Goal: Navigation & Orientation: Find specific page/section

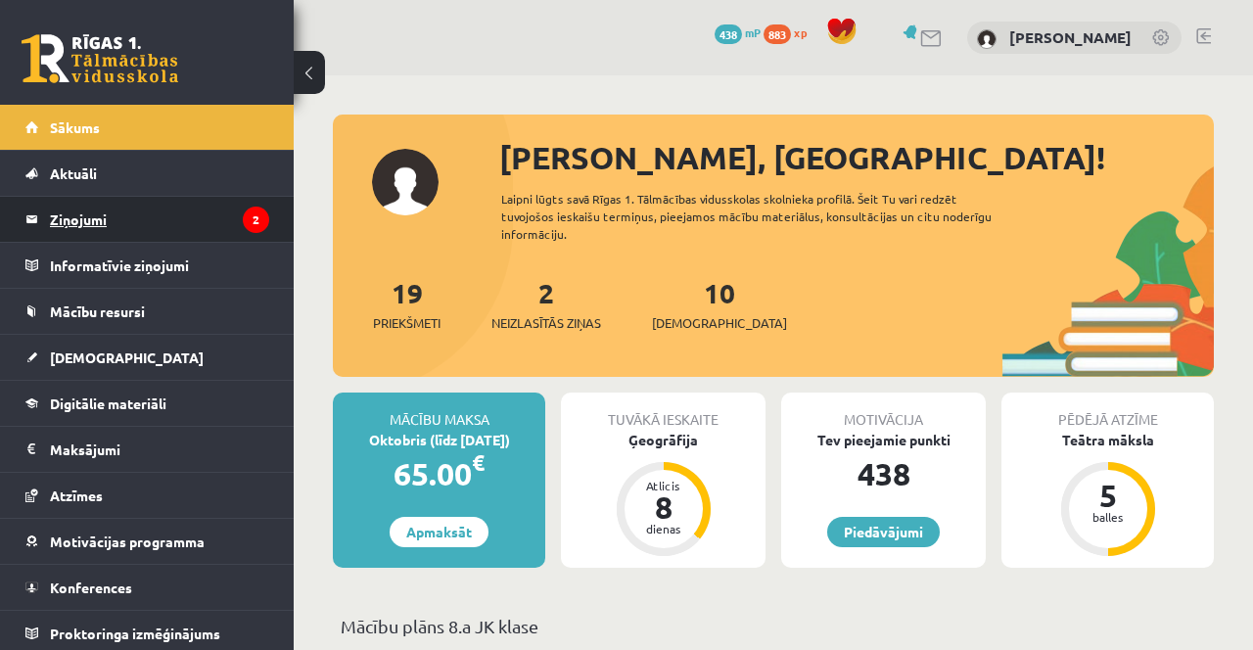
click at [153, 208] on legend "Ziņojumi 2" at bounding box center [159, 219] width 219 height 45
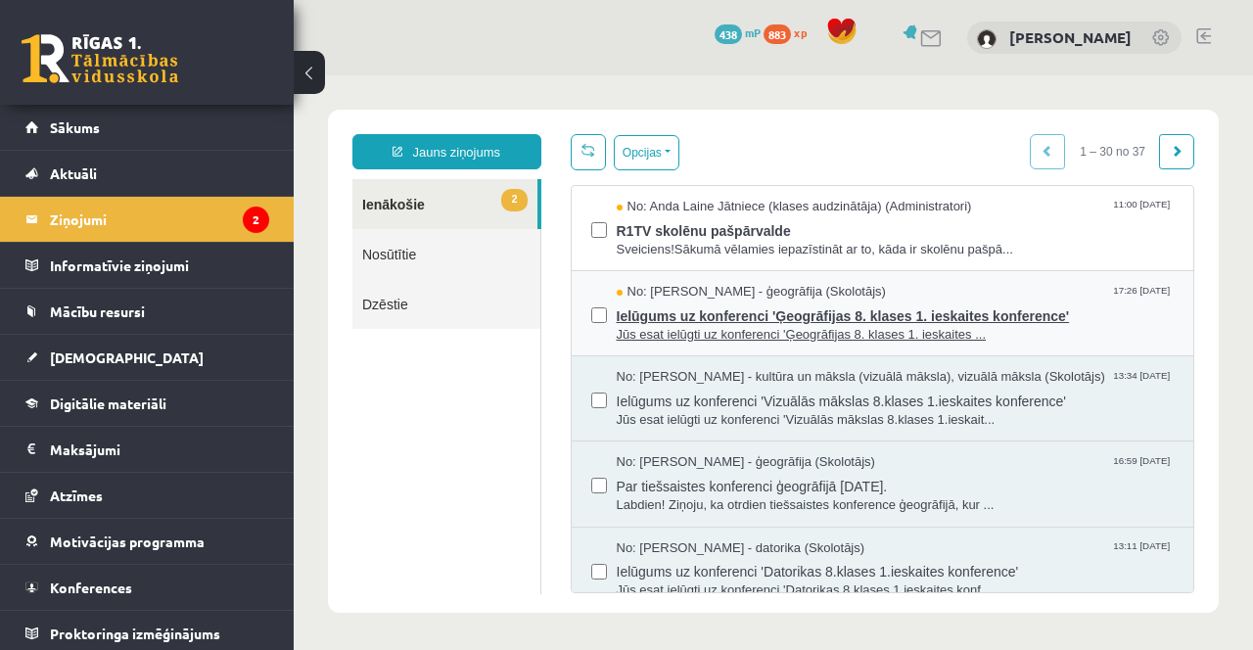
click at [1120, 329] on span "Jūs esat ielūgti uz konferenci 'Ģeogrāfijas 8. klases 1. ieskaites ..." at bounding box center [896, 335] width 558 height 19
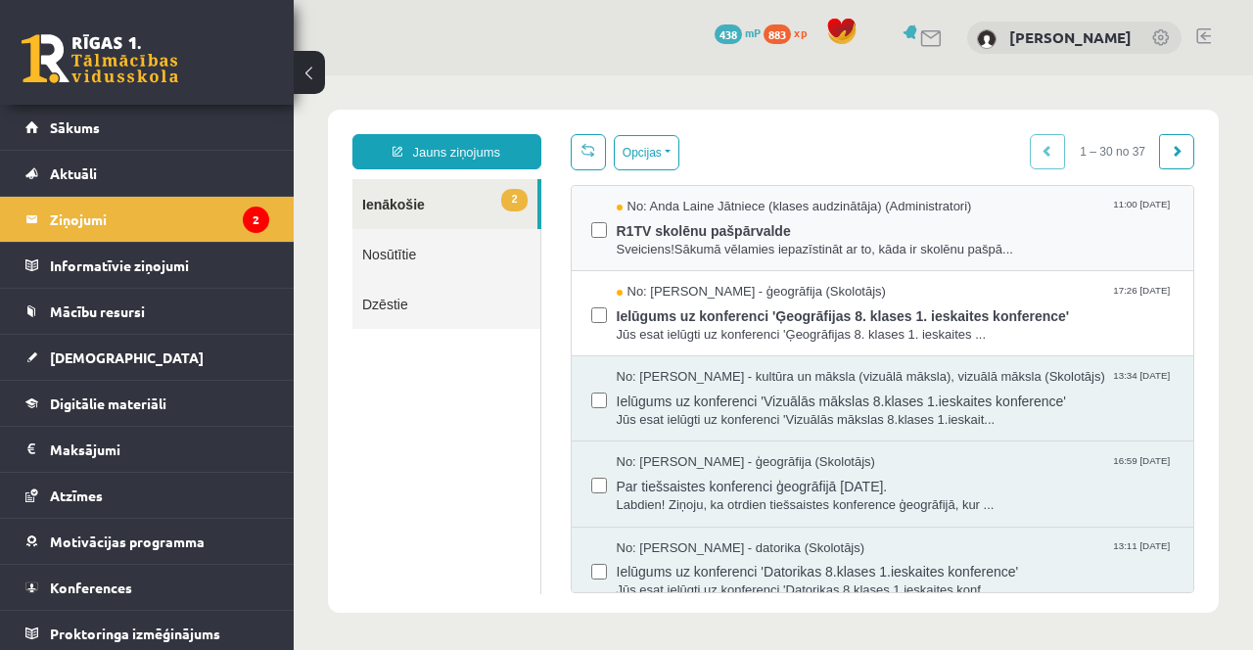
click at [964, 187] on div "No: [PERSON_NAME] Jātniece (klases audzinātāja) (Administratori) 11:00 [DATE] R…" at bounding box center [883, 228] width 623 height 85
click at [1019, 209] on div "No: [PERSON_NAME] Jātniece (klases audzinātāja) (Administratori) 11:00 [DATE]" at bounding box center [896, 207] width 558 height 19
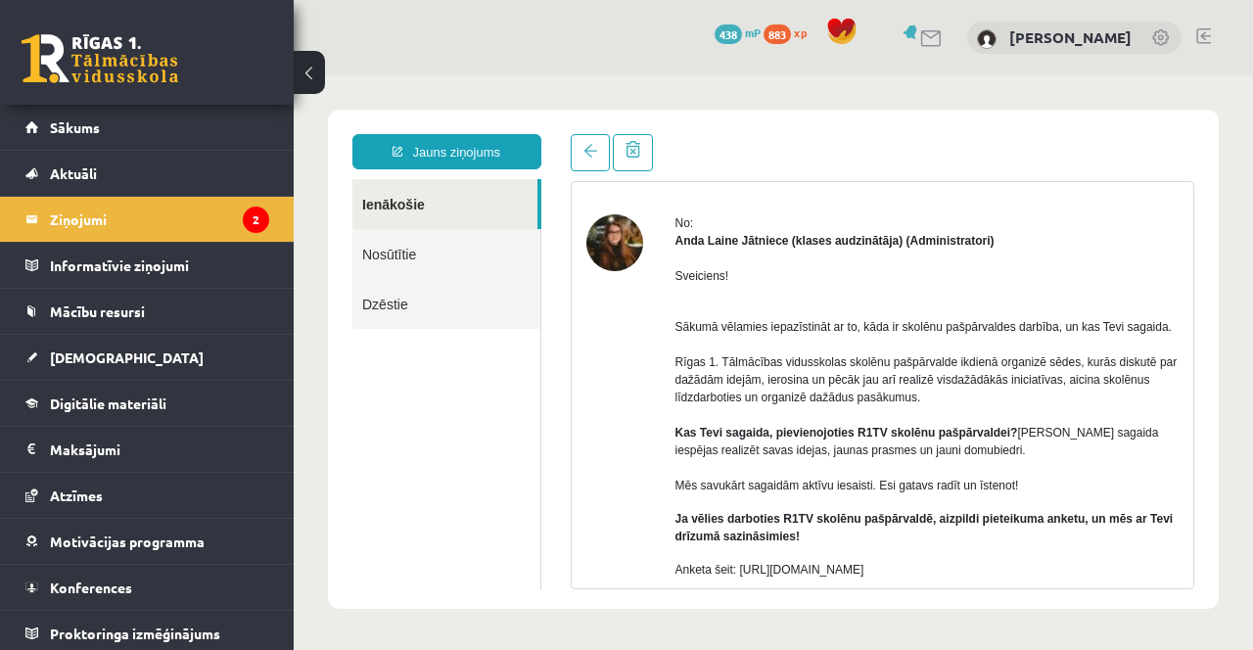
scroll to position [99, 0]
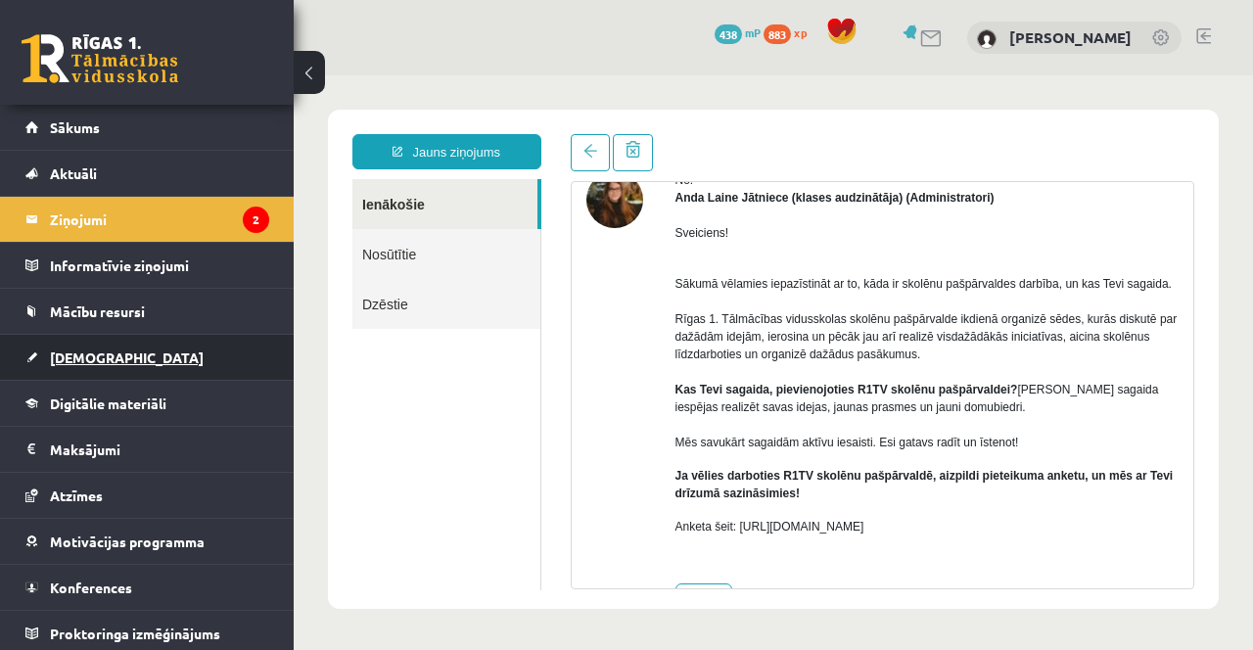
click at [134, 347] on link "[DEMOGRAPHIC_DATA]" at bounding box center [147, 357] width 244 height 45
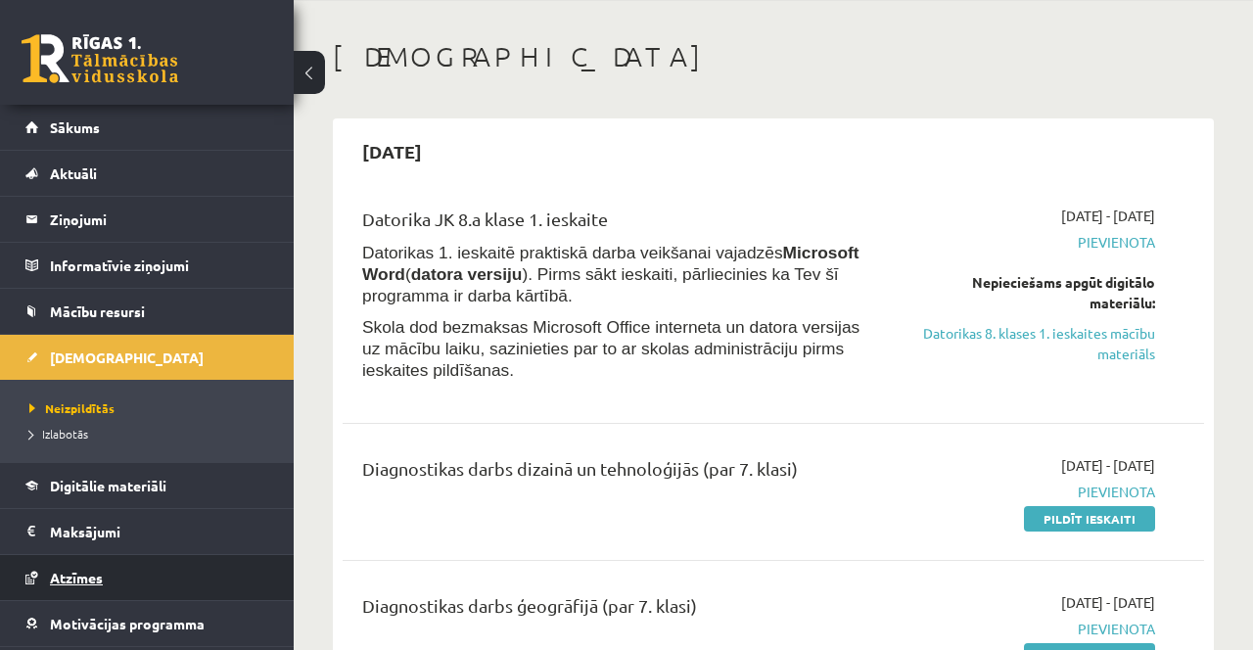
scroll to position [23, 0]
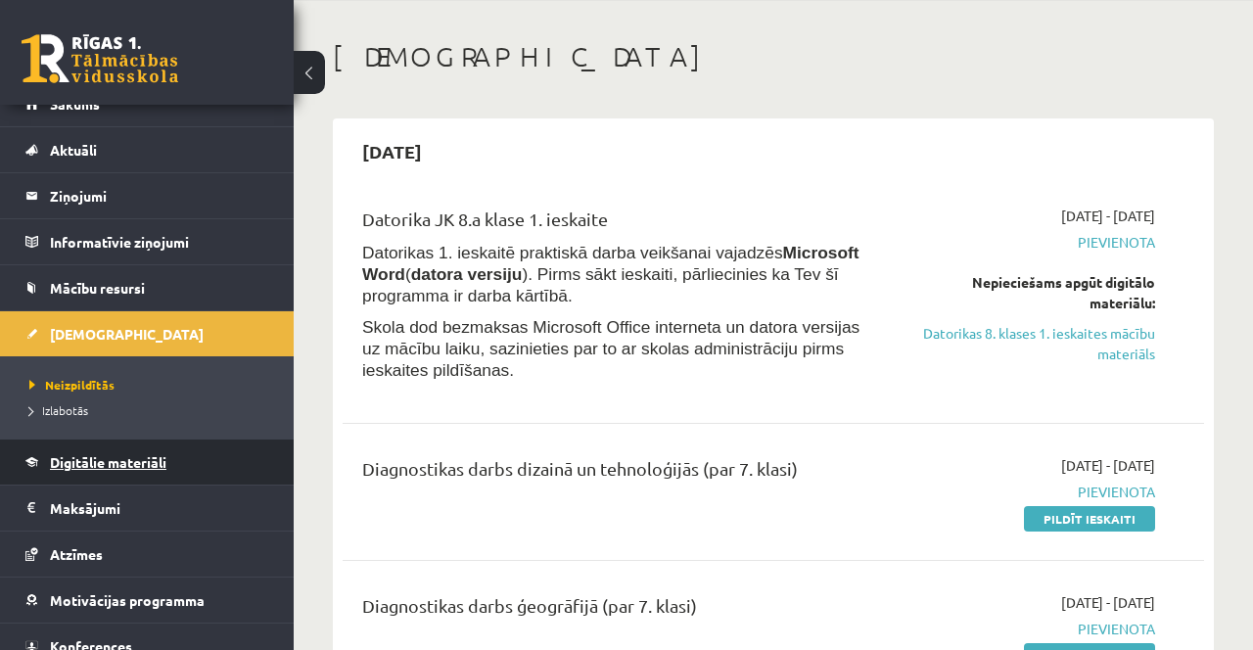
click at [180, 448] on link "Digitālie materiāli" at bounding box center [147, 462] width 244 height 45
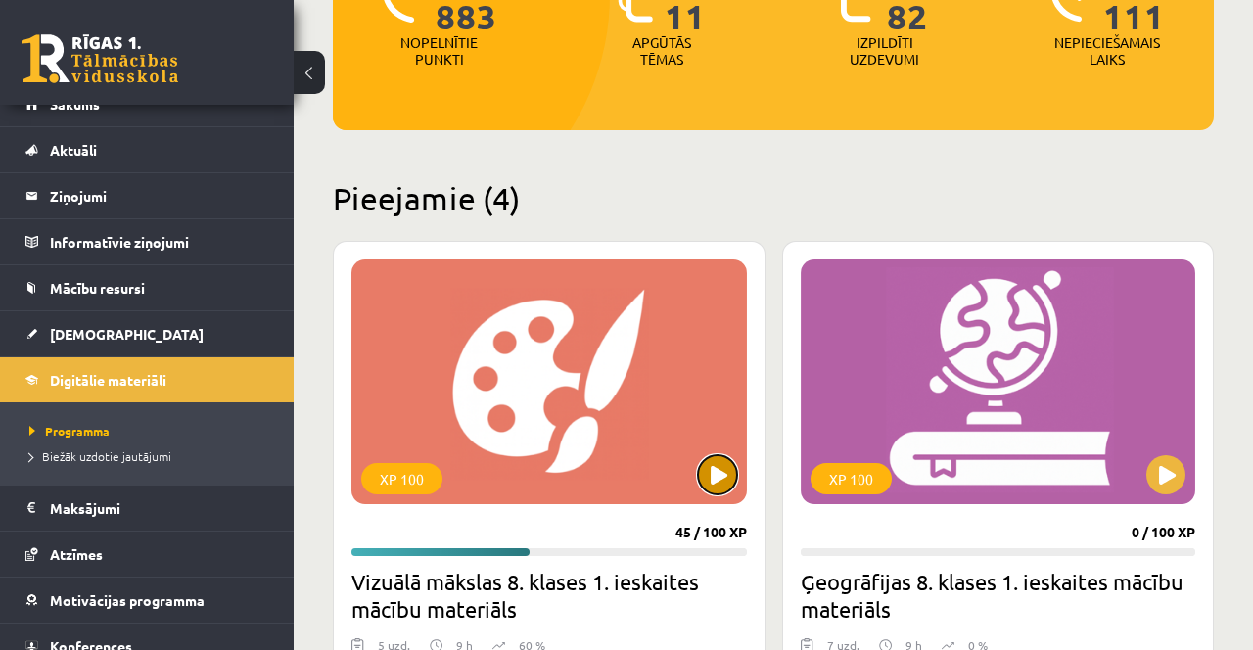
click at [720, 471] on button at bounding box center [717, 474] width 39 height 39
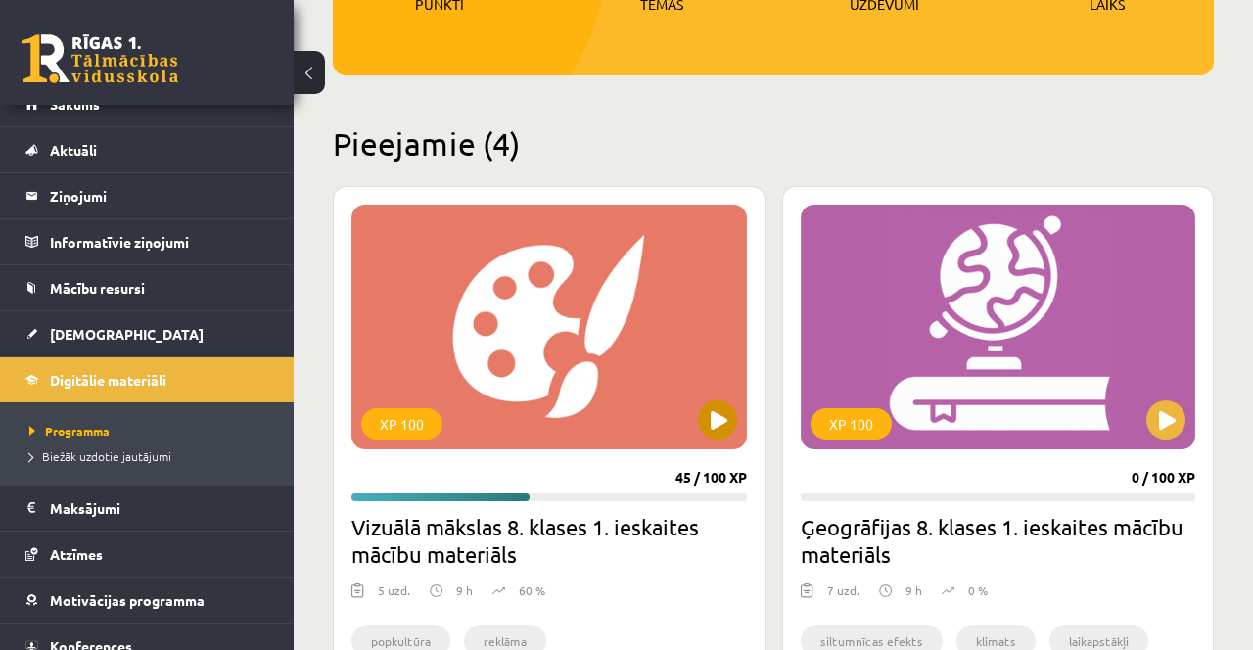
scroll to position [380, 0]
